Goal: Task Accomplishment & Management: Manage account settings

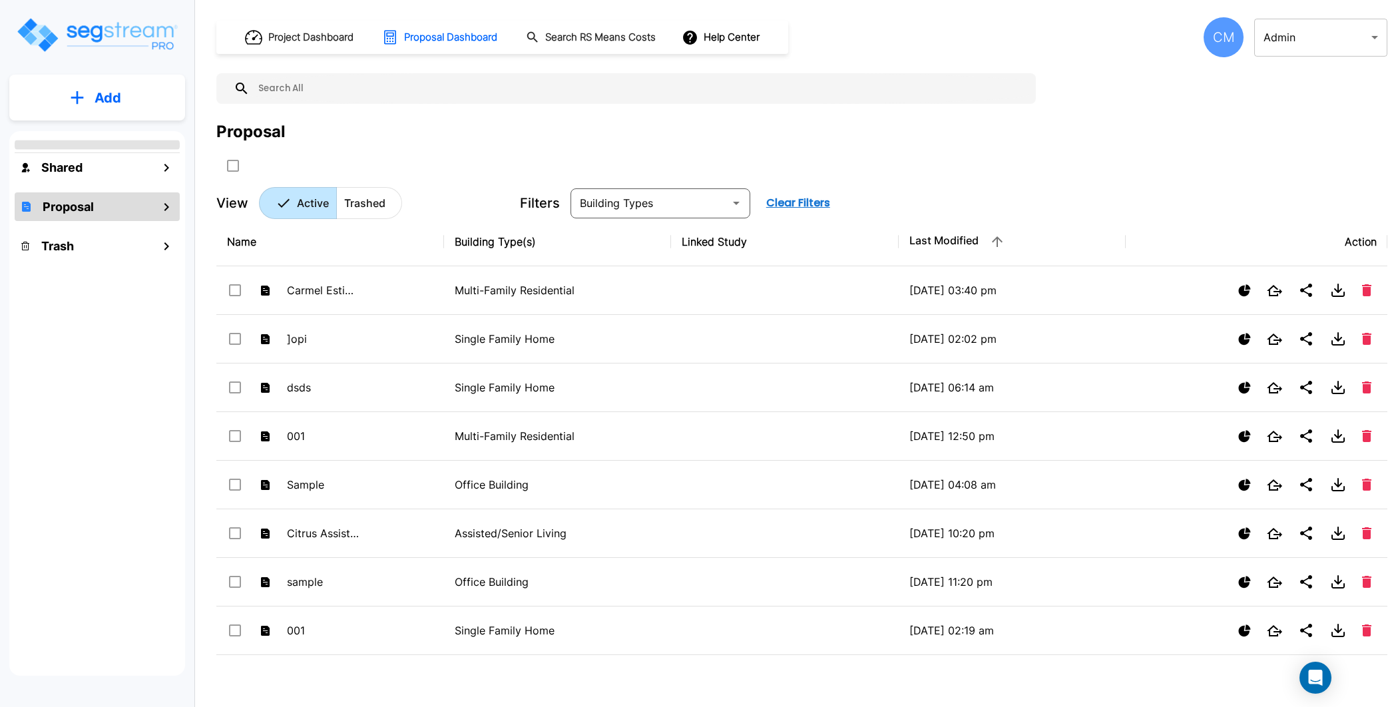
click at [1221, 35] on div "CM" at bounding box center [1224, 37] width 40 height 40
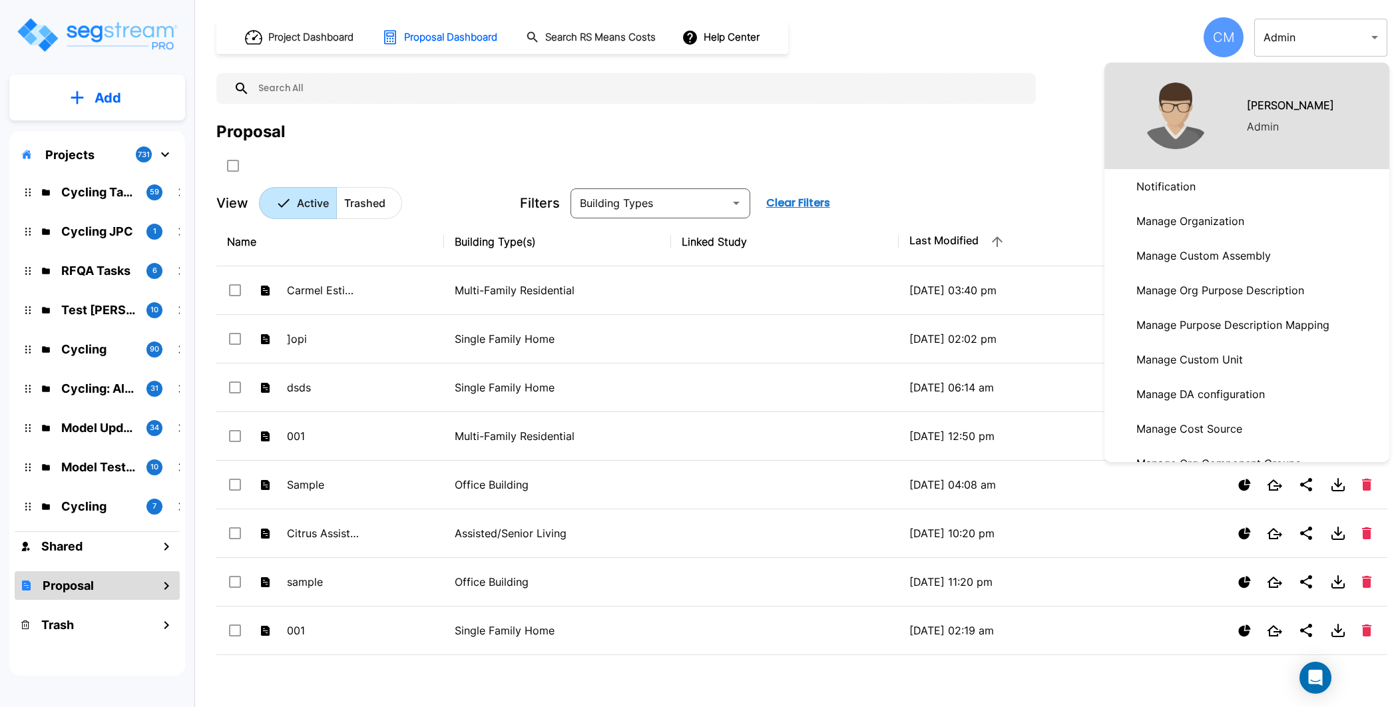
click at [1238, 220] on p "Manage Organization" at bounding box center [1190, 221] width 118 height 27
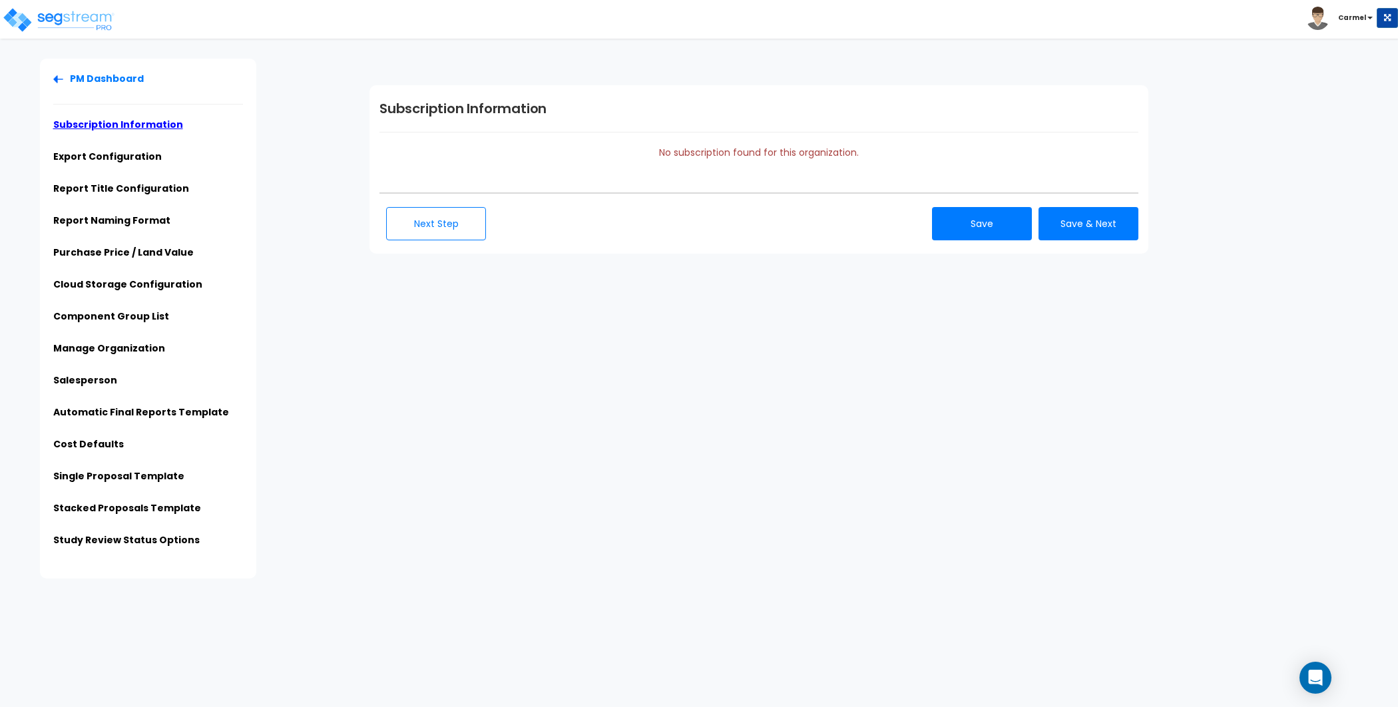
click at [334, 101] on div "PM Dashboard Subscription Information Export Configuration Report Title Configu…" at bounding box center [186, 319] width 346 height 520
click at [87, 24] on img at bounding box center [58, 20] width 113 height 27
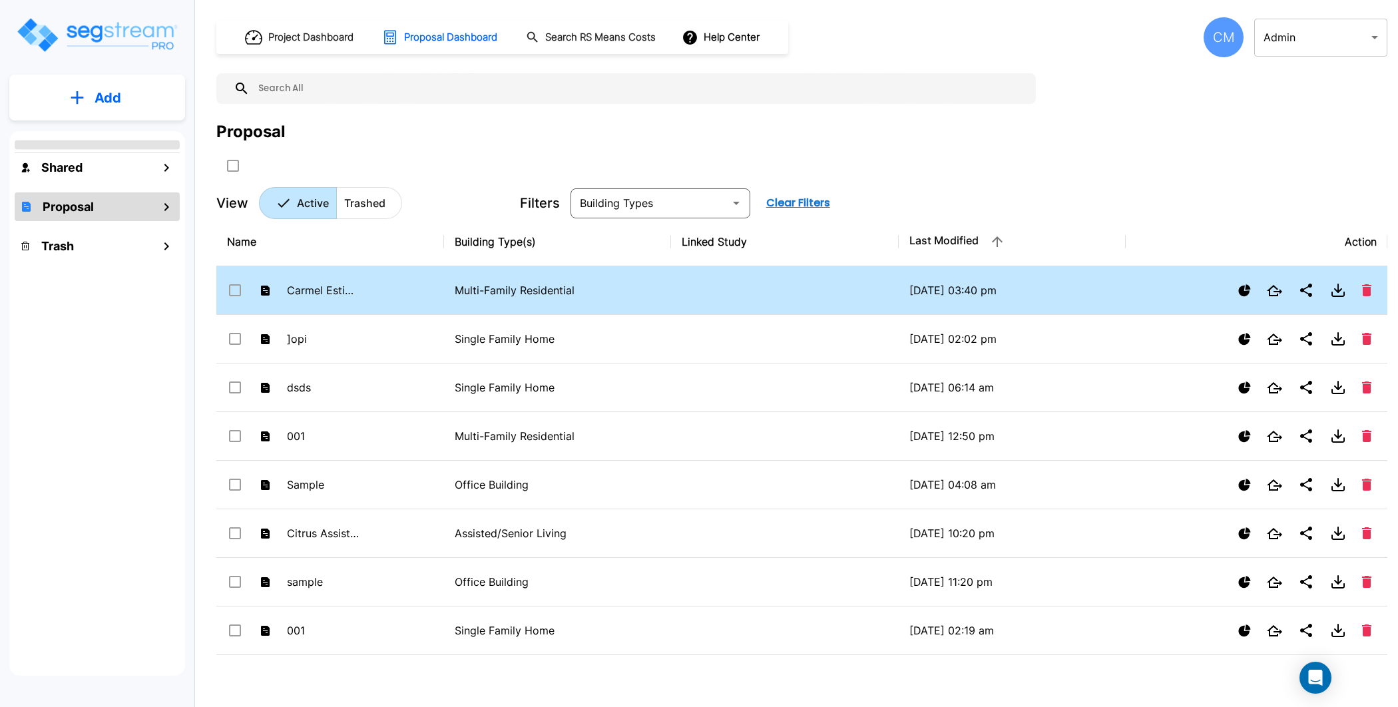
click at [1371, 291] on icon "Delete" at bounding box center [1366, 290] width 9 height 12
